Goal: Obtain resource: Download file/media

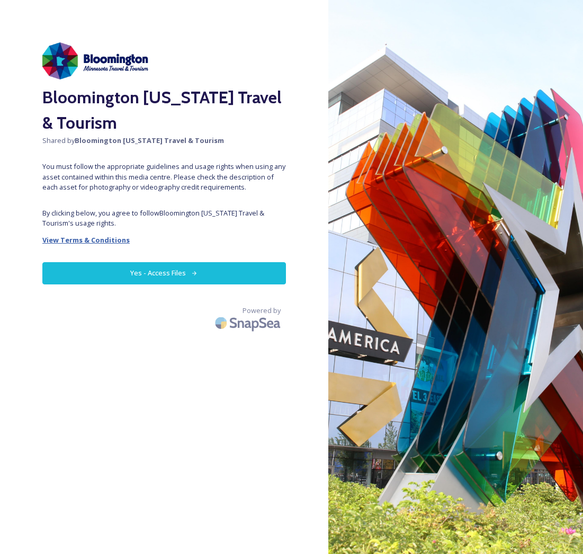
click at [90, 237] on strong "View Terms & Conditions" at bounding box center [85, 240] width 87 height 10
click at [165, 267] on button "Yes - Access Files" at bounding box center [164, 273] width 244 height 22
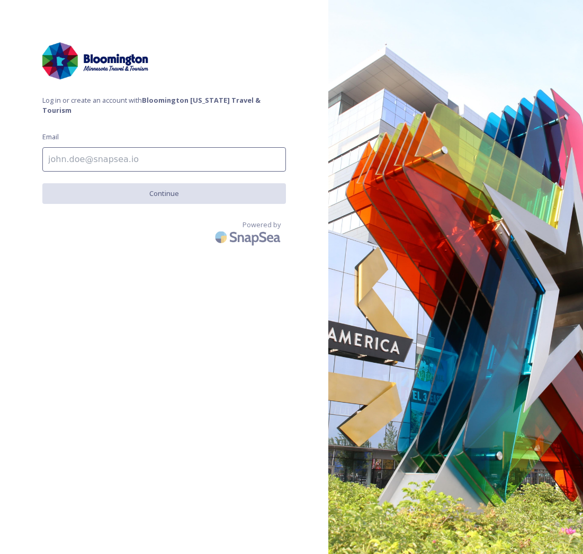
click at [67, 155] on input at bounding box center [164, 159] width 244 height 24
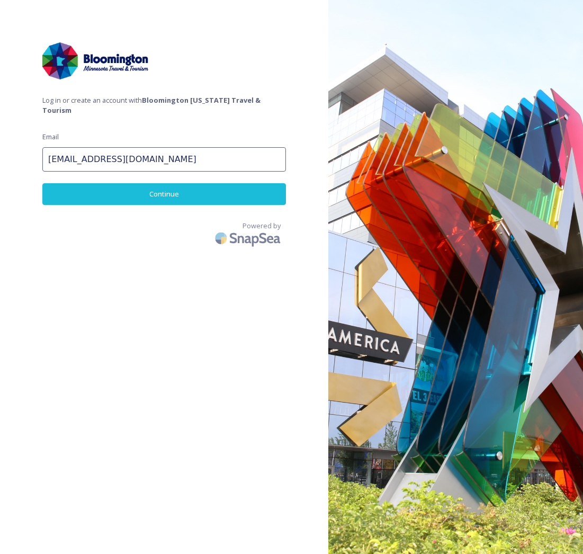
type input "[EMAIL_ADDRESS][DOMAIN_NAME]"
click at [194, 183] on button "Continue" at bounding box center [164, 194] width 244 height 22
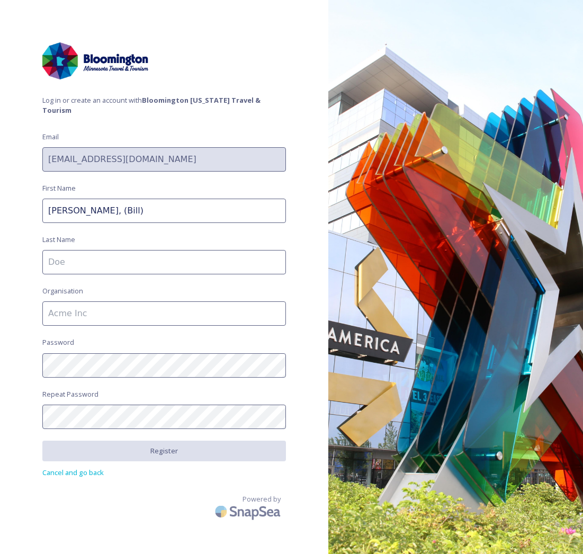
type input "[PERSON_NAME], (Bill)"
type input "[PERSON_NAME]"
drag, startPoint x: 57, startPoint y: 303, endPoint x: 140, endPoint y: 301, distance: 83.2
type input "USS JFK Remembrance Reunion"
click at [30, 408] on div "Log in or create an account with Bloomington [US_STATE] Travel & Tourism Email …" at bounding box center [164, 276] width 328 height 469
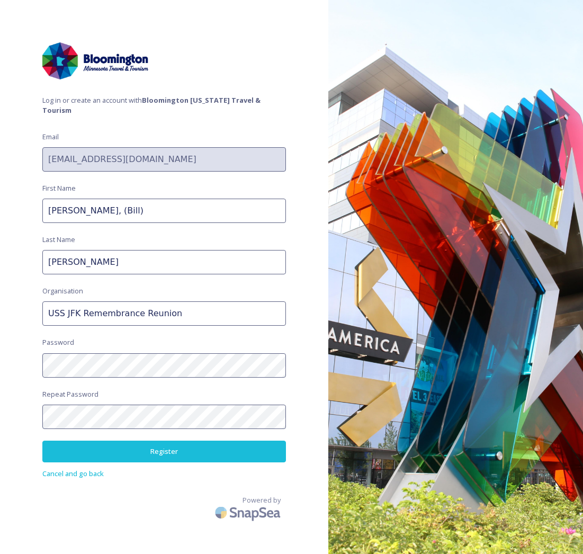
click at [97, 441] on button "Register" at bounding box center [164, 452] width 244 height 22
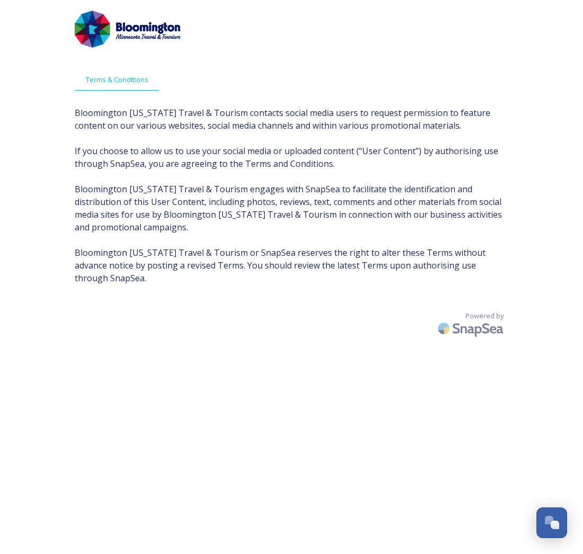
scroll to position [21, 0]
